Goal: Transaction & Acquisition: Register for event/course

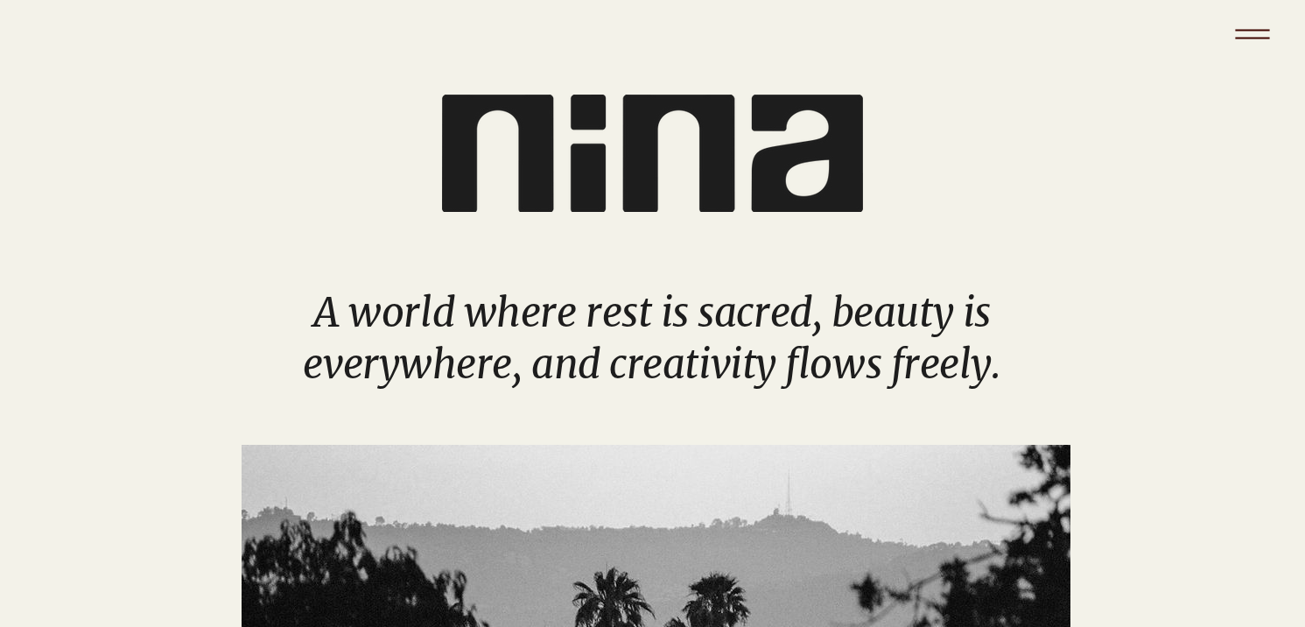
click at [1252, 21] on icon "Menu" at bounding box center [1252, 34] width 61 height 61
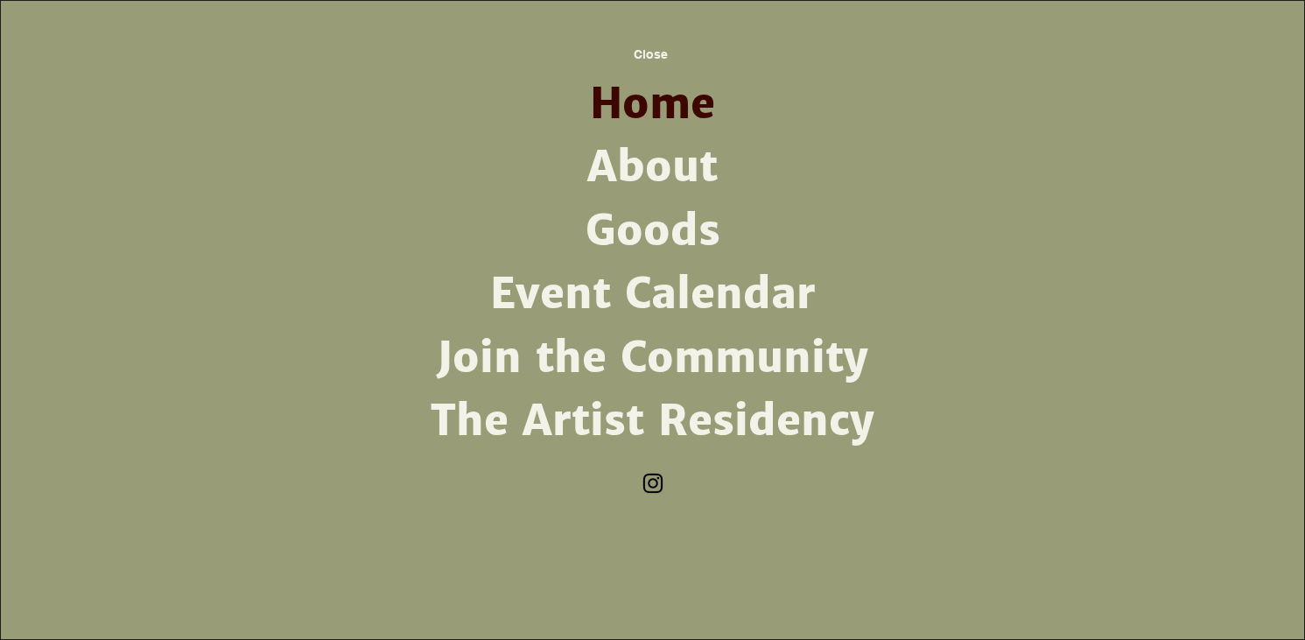
click at [638, 307] on link "Event Calendar" at bounding box center [653, 294] width 457 height 63
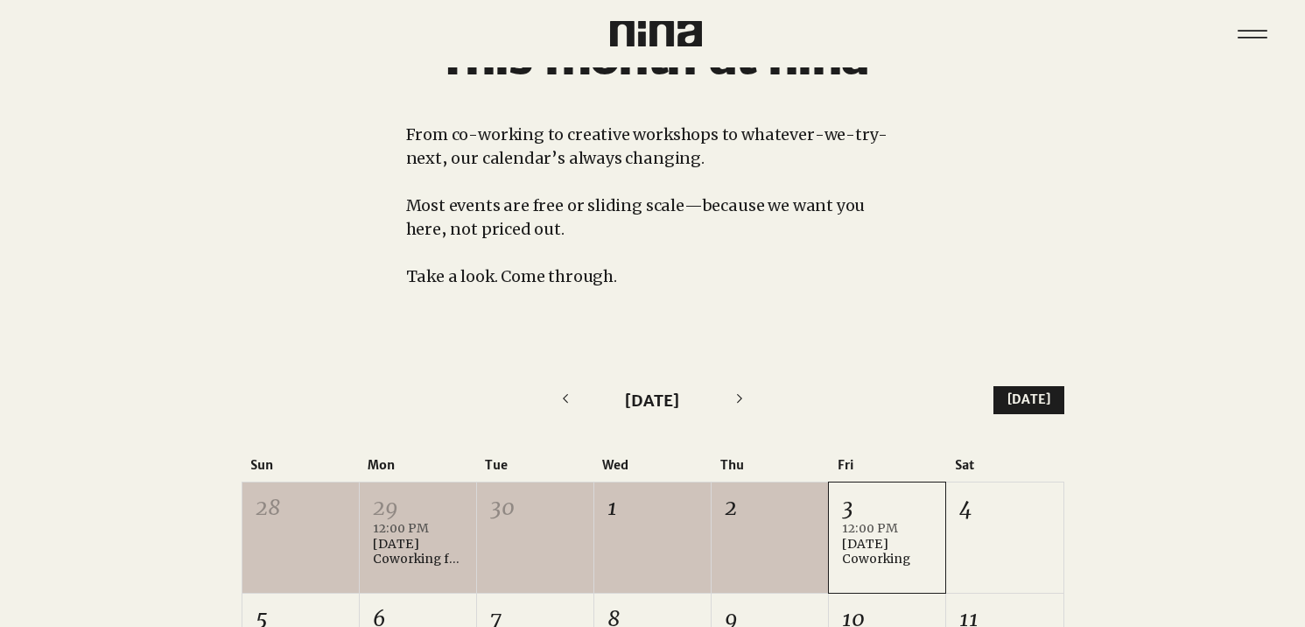
scroll to position [141, 0]
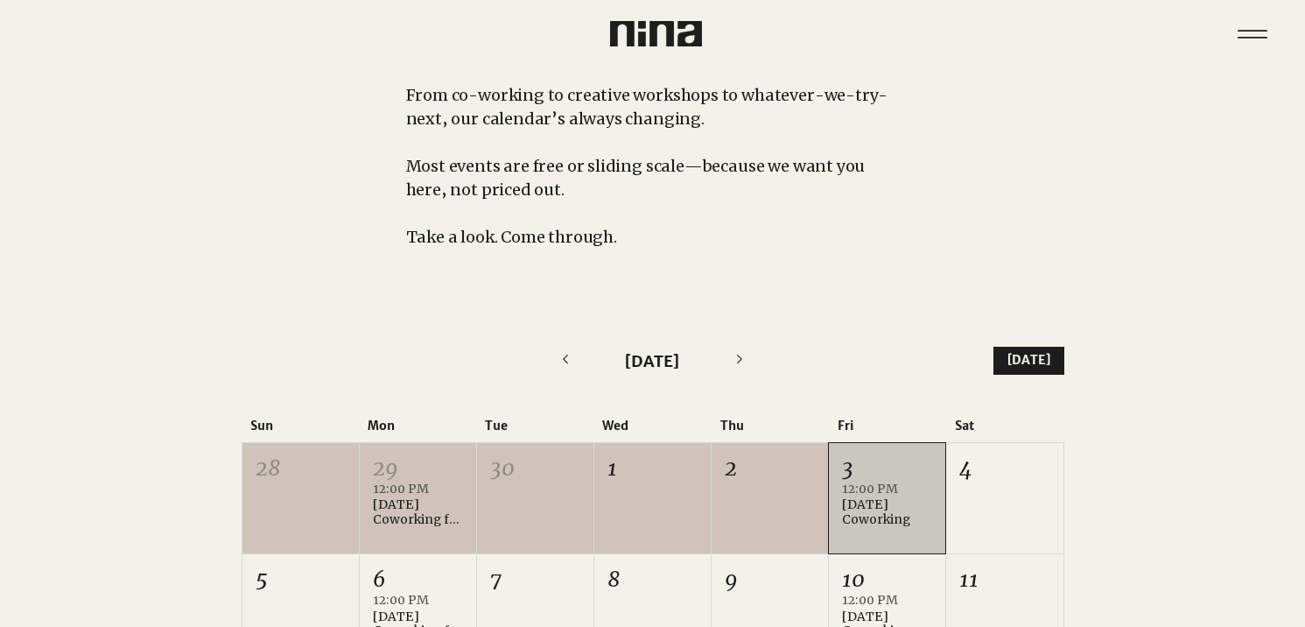
click at [906, 521] on div "[DATE] Coworking" at bounding box center [887, 512] width 90 height 30
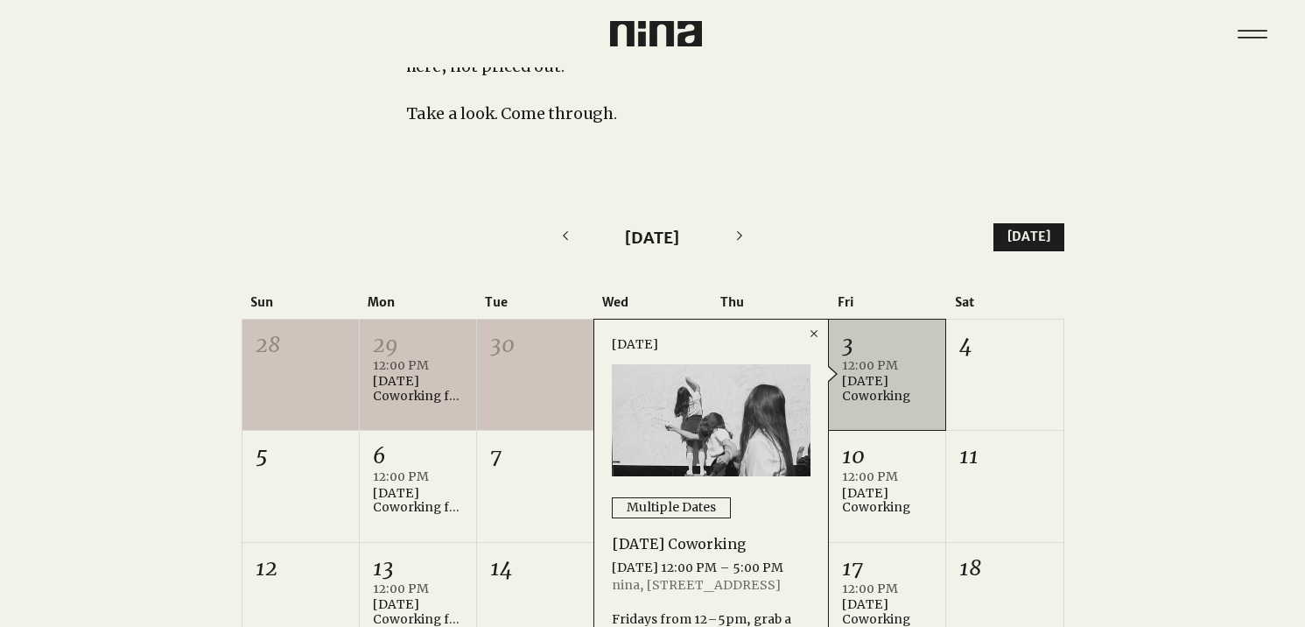
scroll to position [416, 0]
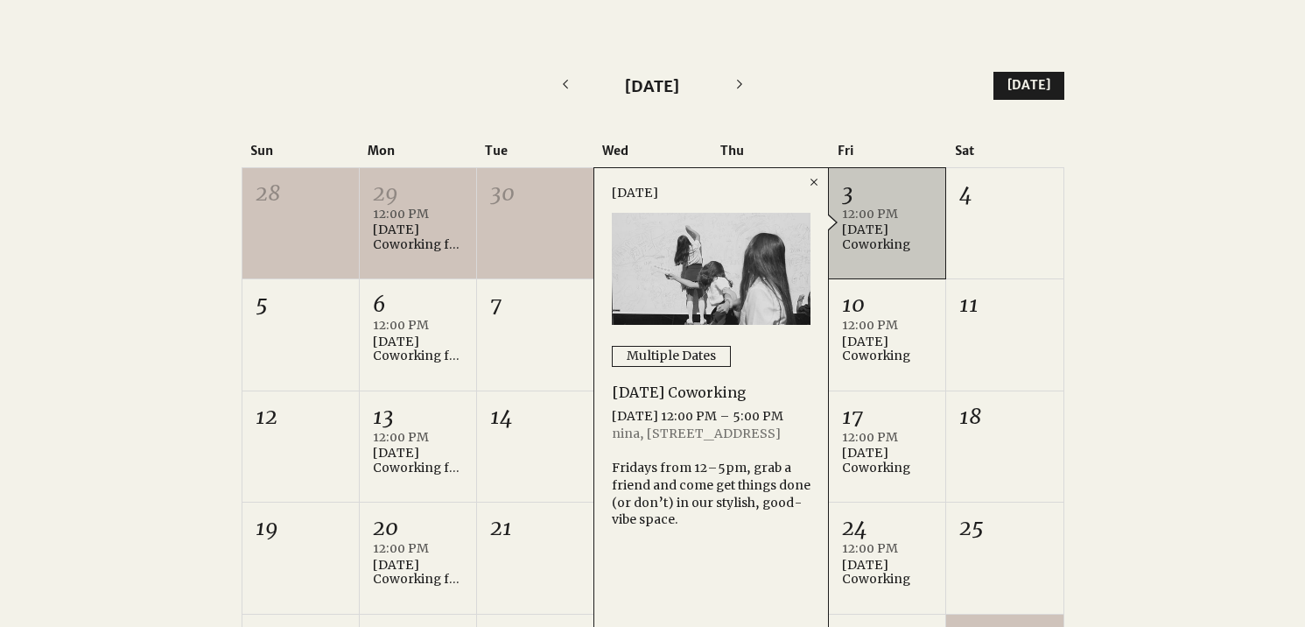
click at [712, 528] on div "Fridays from 12–5pm, grab a friend and come get things done (or don’t) in our s…" at bounding box center [711, 494] width 199 height 68
click at [659, 410] on div "[DATE] 12:00 PM – 5:00 PM" at bounding box center [711, 417] width 199 height 18
click at [673, 355] on div "Multiple Dates" at bounding box center [671, 356] width 89 height 18
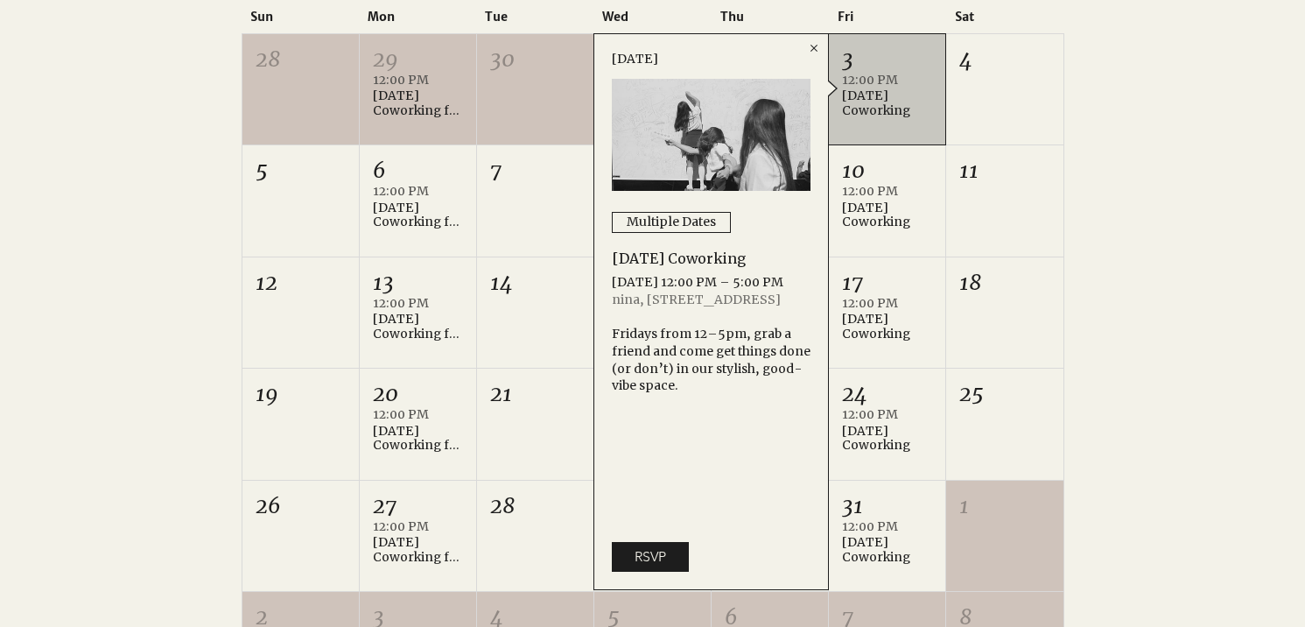
scroll to position [574, 0]
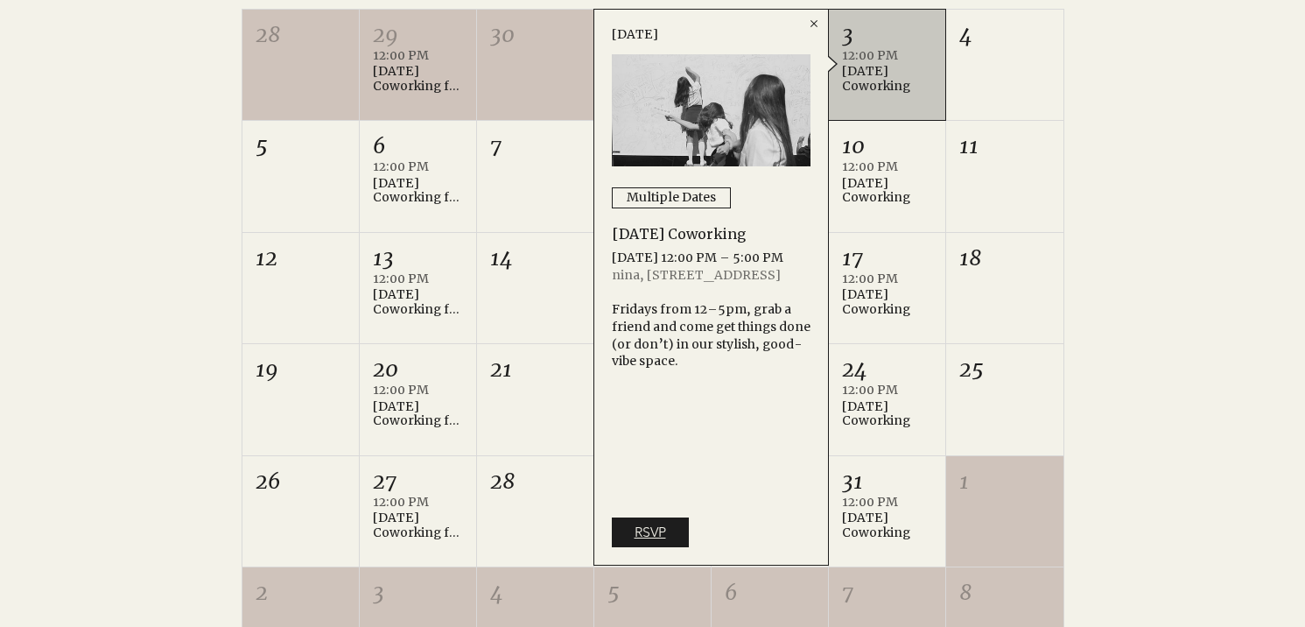
click at [671, 519] on link "RSVP" at bounding box center [650, 532] width 77 height 30
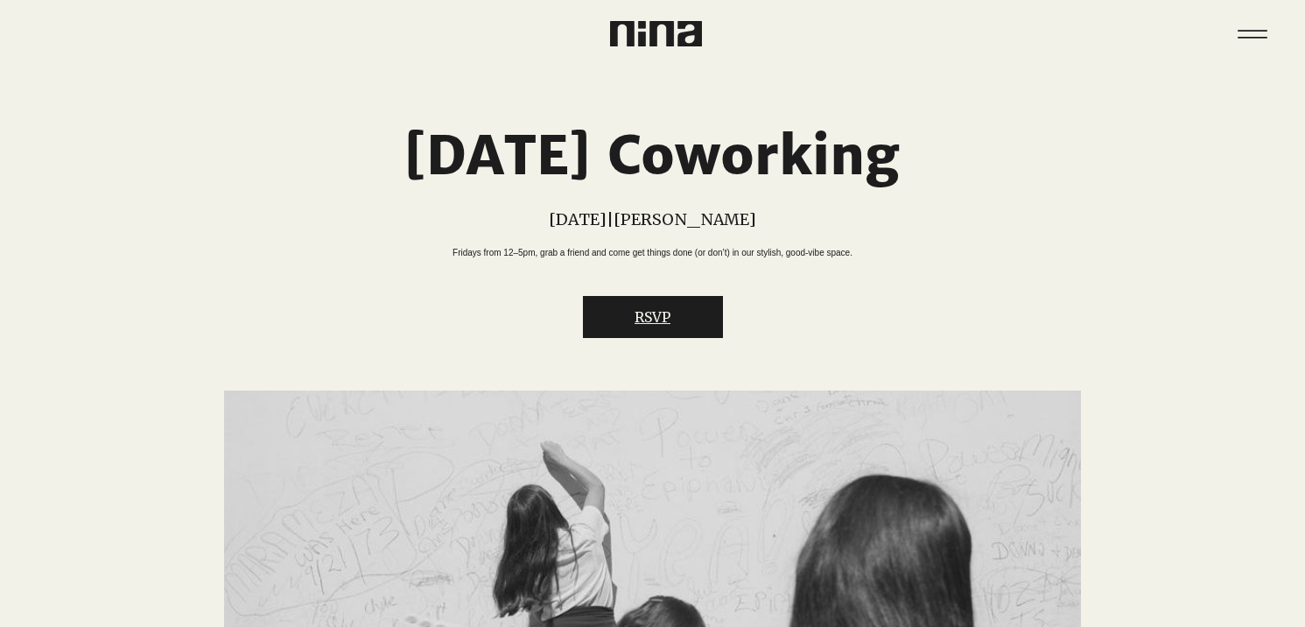
click at [627, 331] on button "RSVP" at bounding box center [653, 317] width 140 height 42
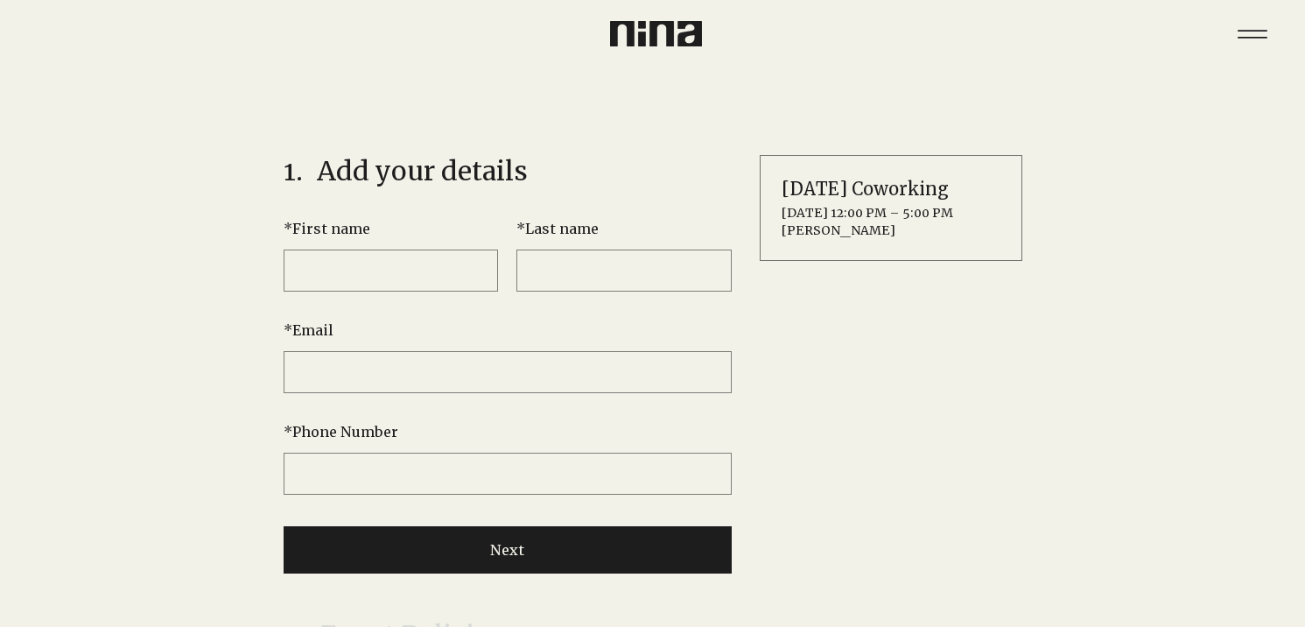
click at [419, 266] on input "* First name" at bounding box center [391, 270] width 215 height 42
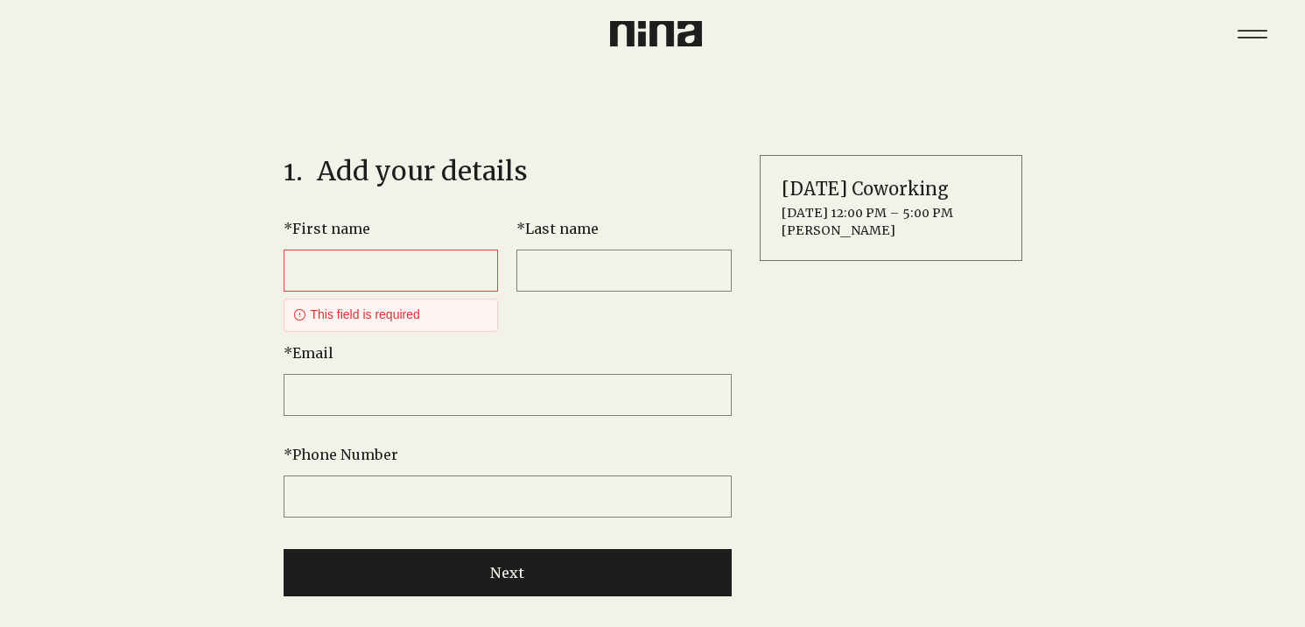
type input "*******"
type input "**********"
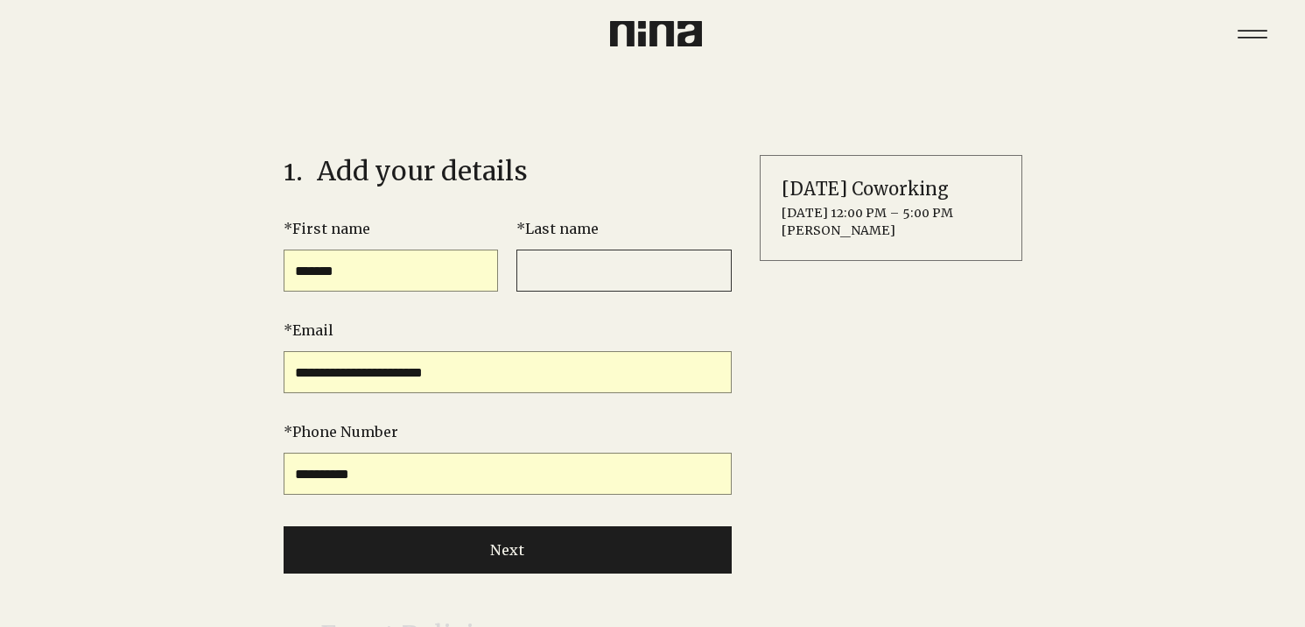
click at [601, 281] on input "* Last name" at bounding box center [623, 270] width 215 height 42
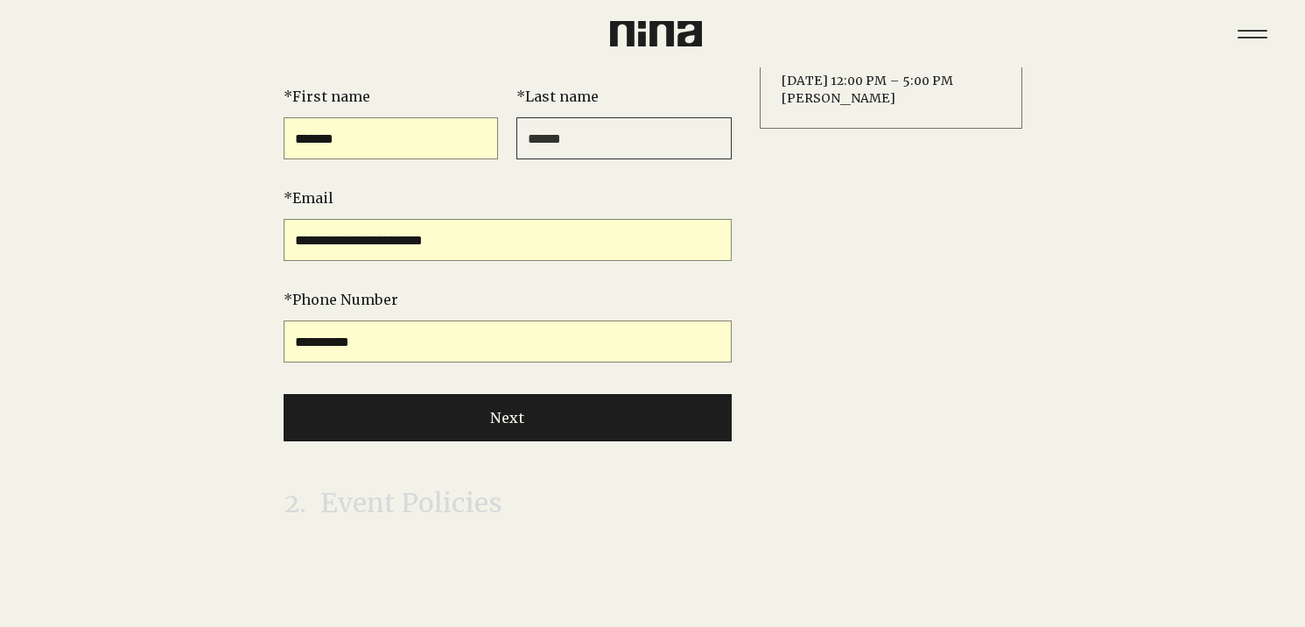
scroll to position [137, 0]
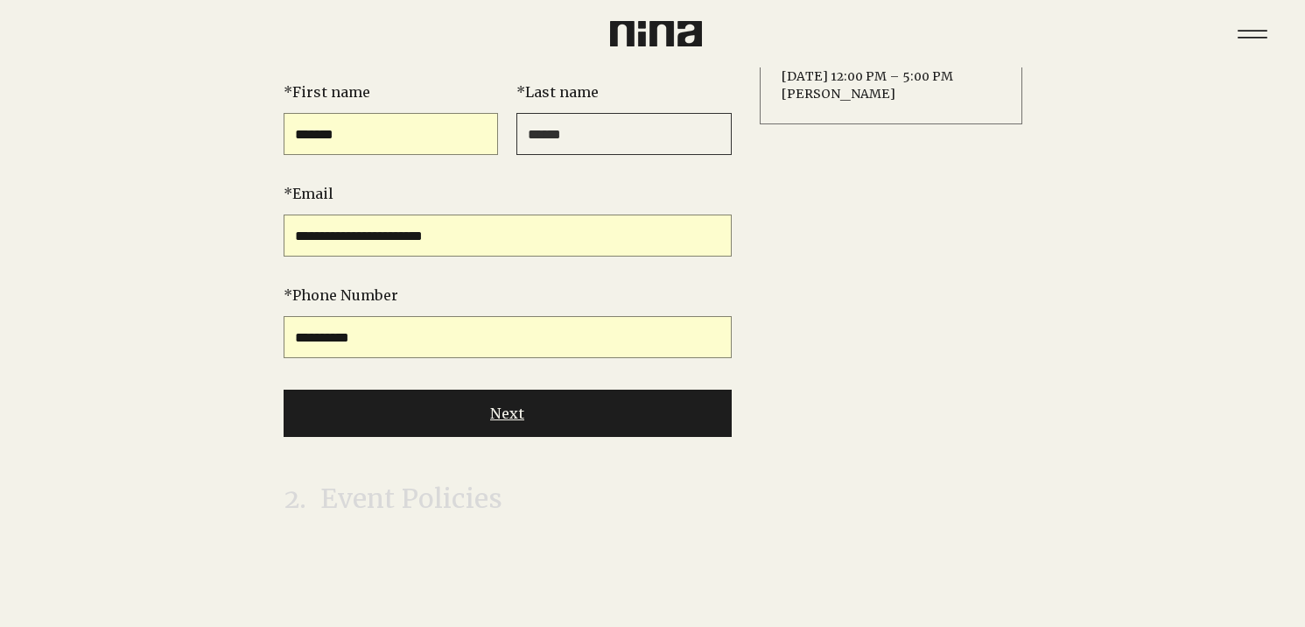
type input "******"
click at [610, 425] on button "Next" at bounding box center [508, 412] width 448 height 47
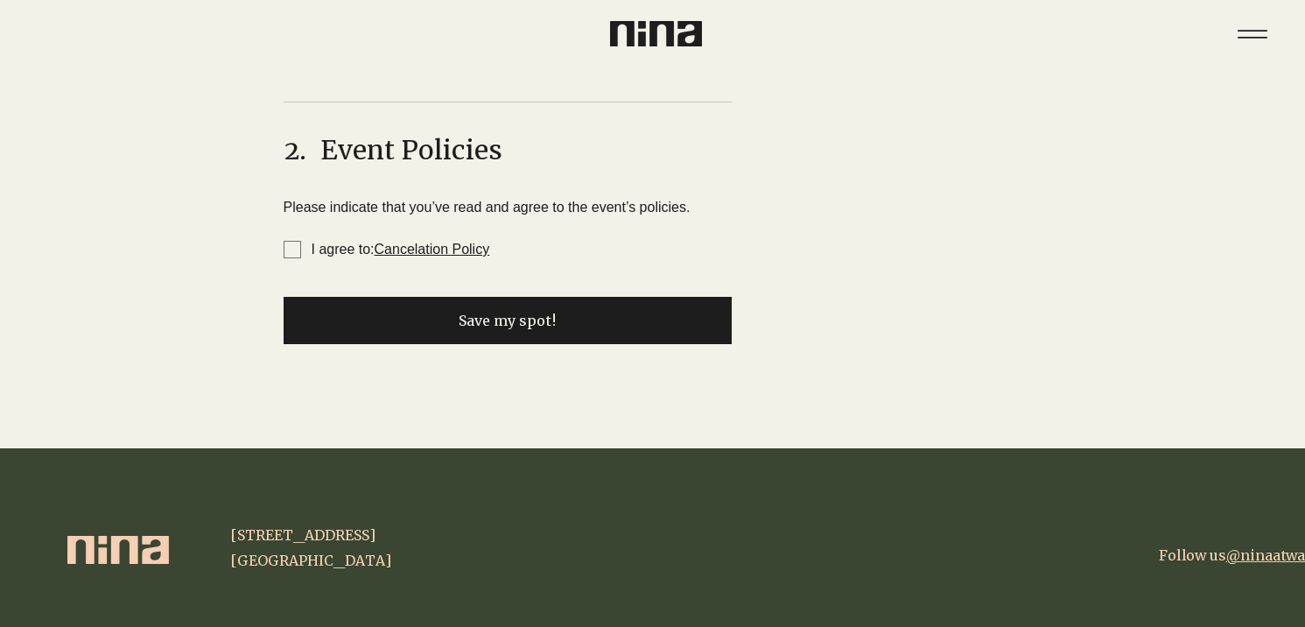
scroll to position [245, 0]
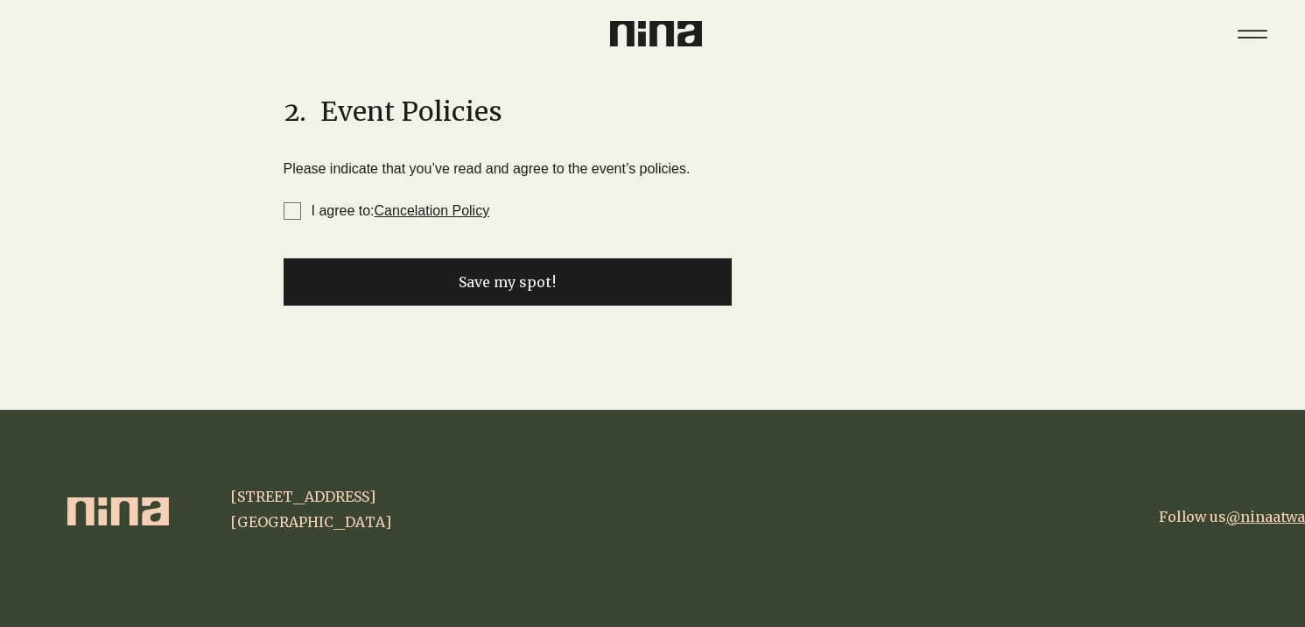
click at [449, 203] on link "Cancelation Policy" at bounding box center [433, 210] width 116 height 15
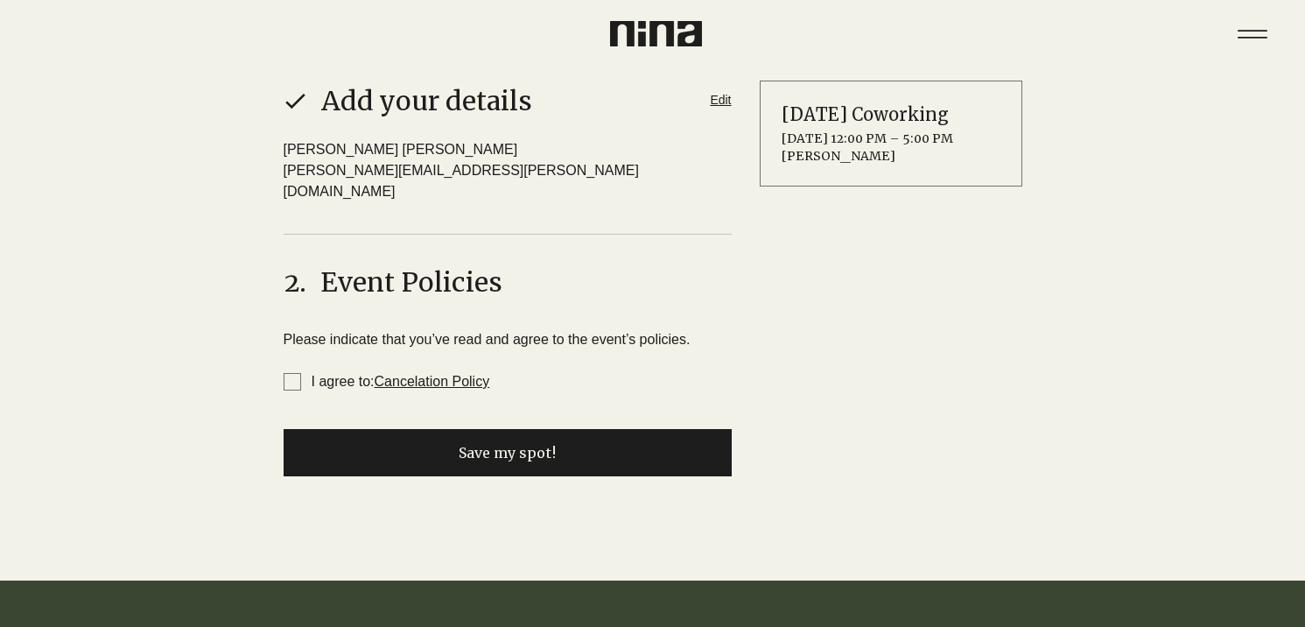
scroll to position [0, 0]
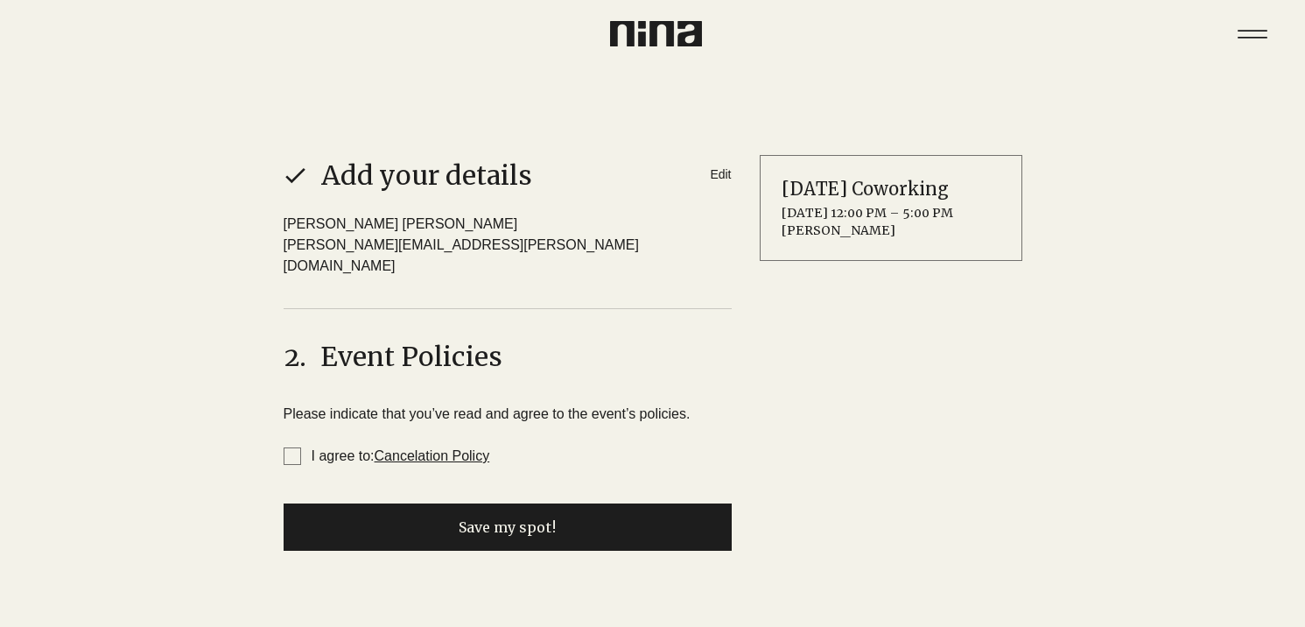
click at [713, 176] on div "Edit" at bounding box center [720, 174] width 21 height 15
